Goal: Transaction & Acquisition: Register for event/course

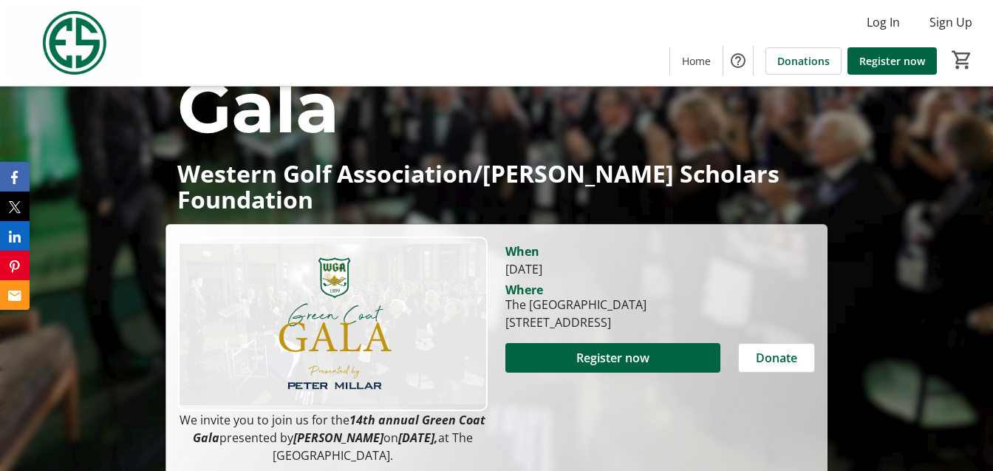
scroll to position [157, 0]
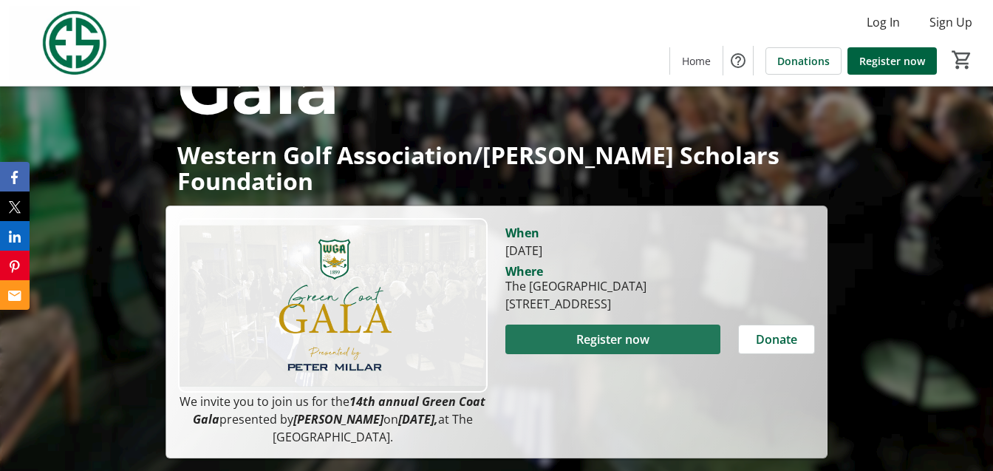
click at [604, 330] on span "Register now" at bounding box center [612, 339] width 73 height 18
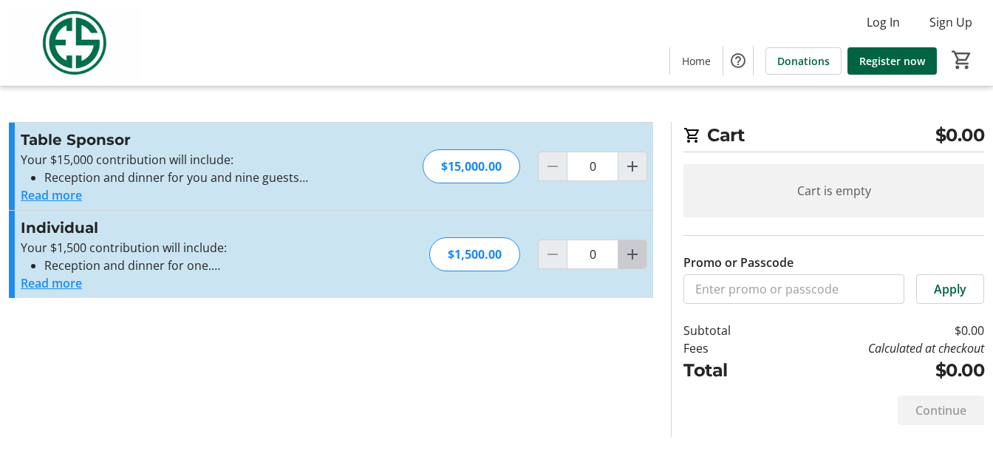
click at [626, 256] on mat-icon "Increment by one" at bounding box center [632, 254] width 18 height 18
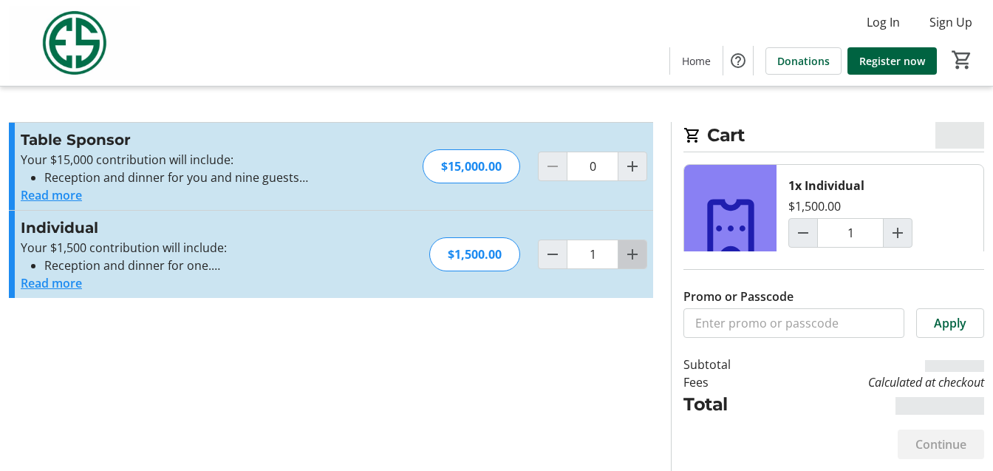
click at [626, 256] on mat-icon "Increment by one" at bounding box center [632, 254] width 18 height 18
type input "2"
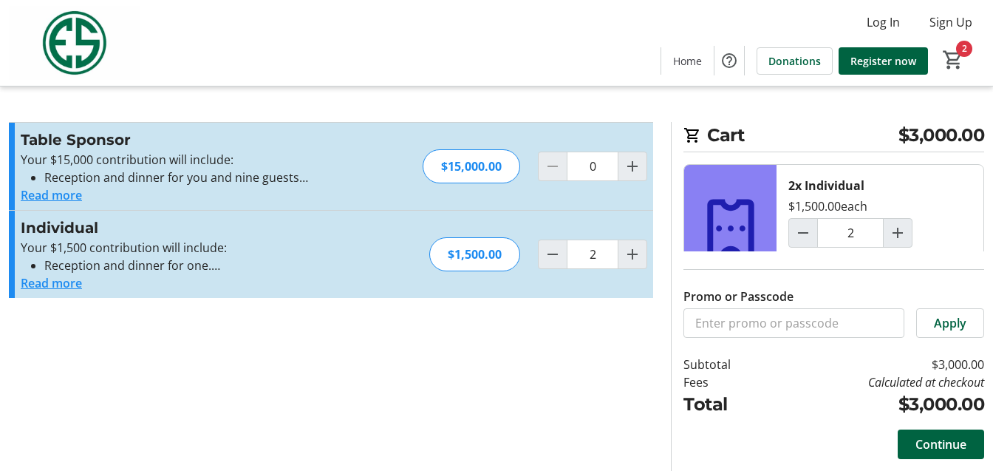
click at [61, 196] on button "Read more" at bounding box center [51, 195] width 61 height 18
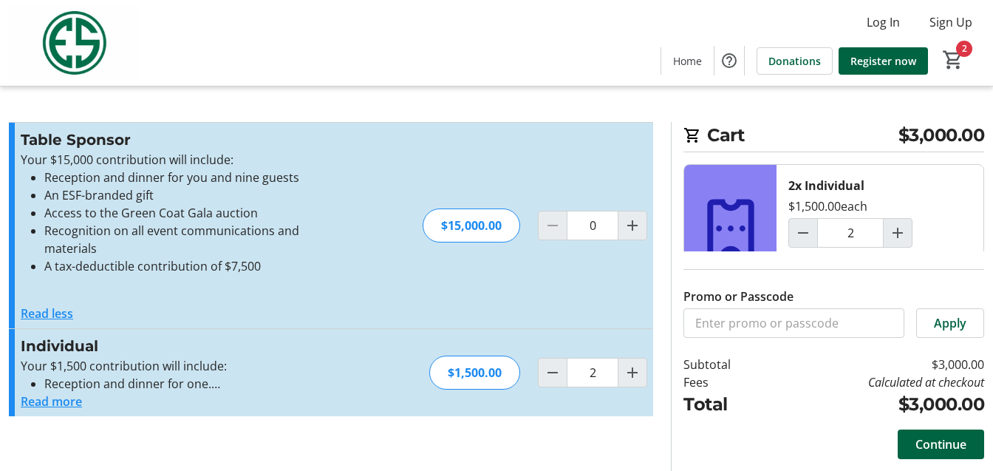
click at [66, 398] on button "Read more" at bounding box center [51, 401] width 61 height 18
